Goal: Information Seeking & Learning: Learn about a topic

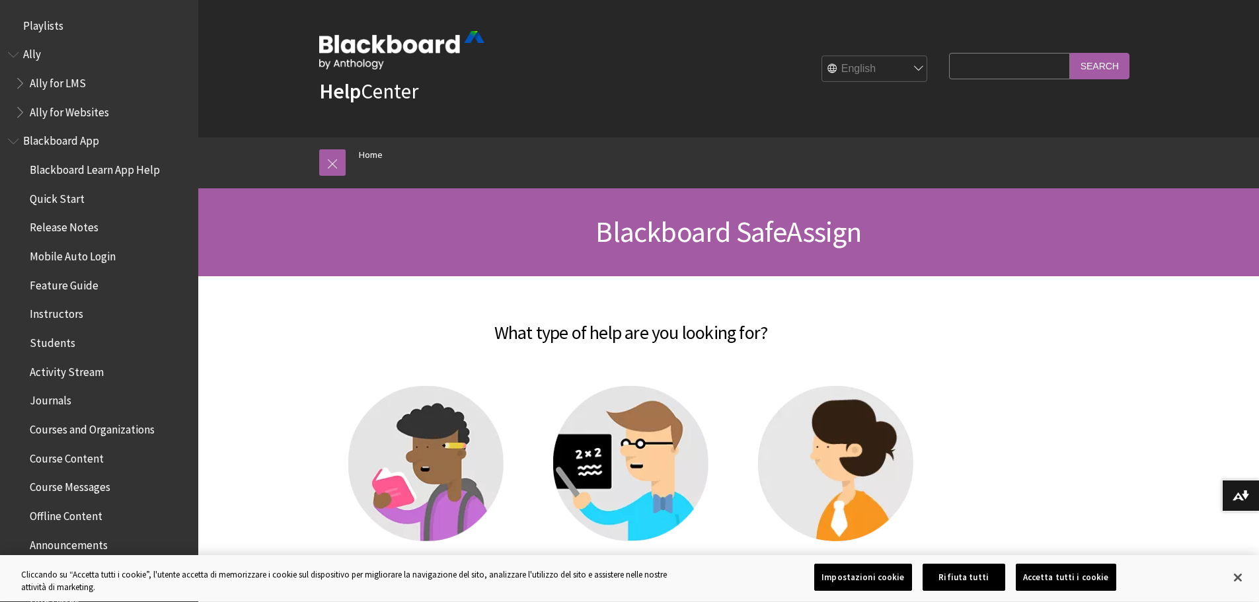
scroll to position [1235, 0]
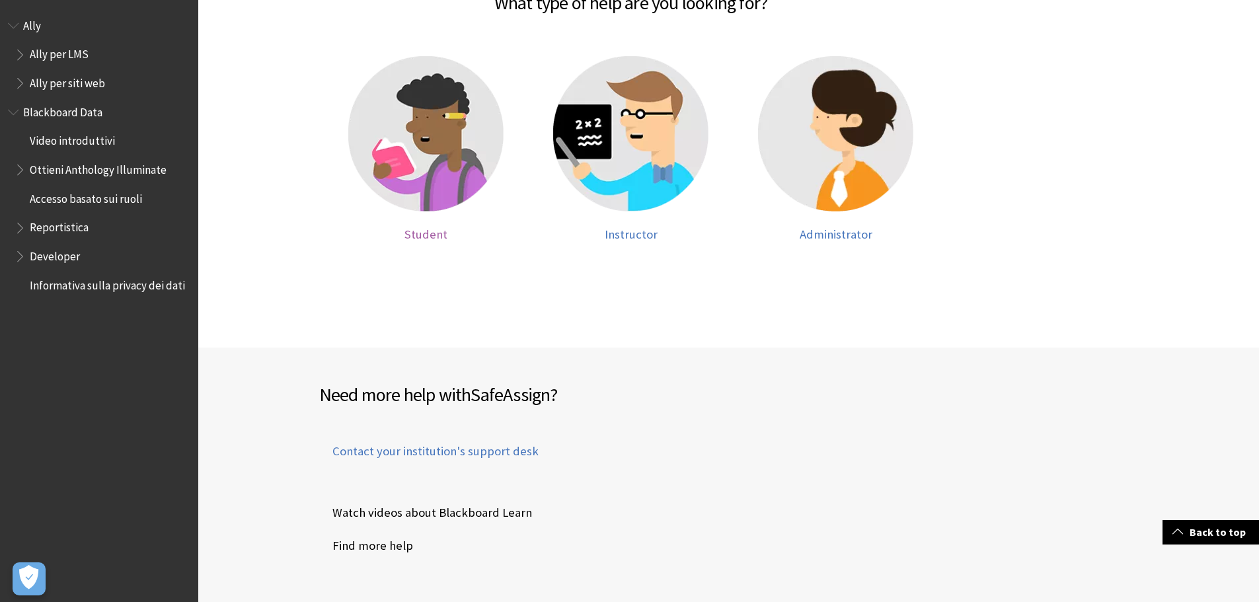
scroll to position [330, 0]
click at [404, 183] on img at bounding box center [425, 132] width 155 height 155
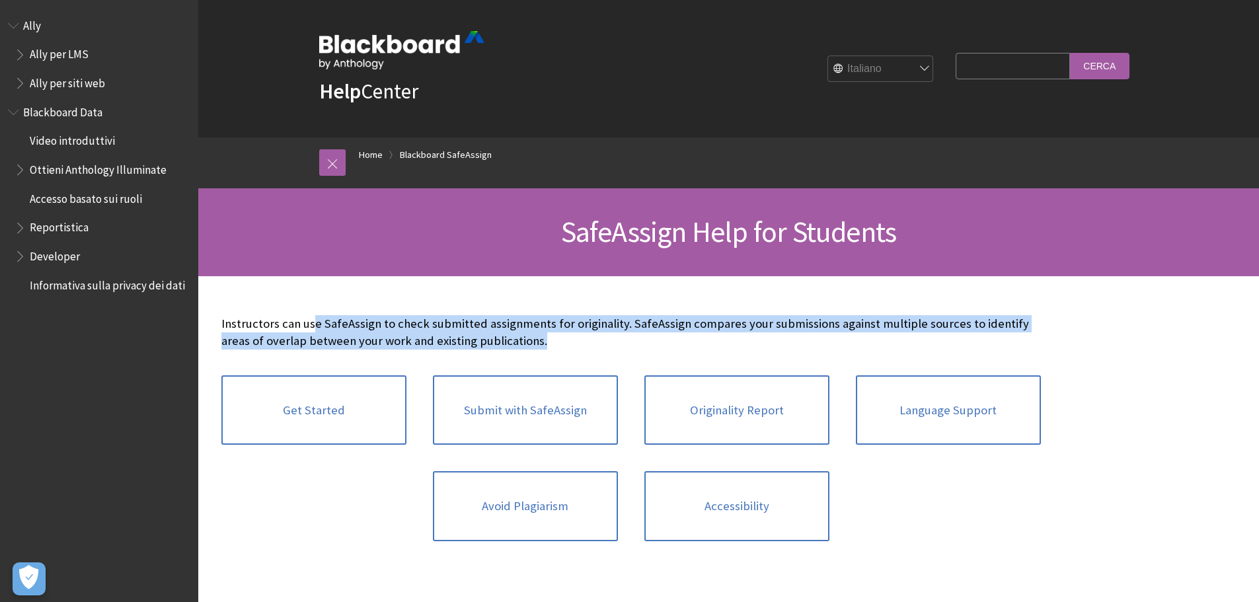
drag, startPoint x: 311, startPoint y: 330, endPoint x: 1109, endPoint y: 342, distance: 798.2
click at [1109, 342] on div at bounding box center [728, 454] width 1060 height 356
click at [1065, 336] on div at bounding box center [728, 454] width 1060 height 356
